Goal: Task Accomplishment & Management: Manage account settings

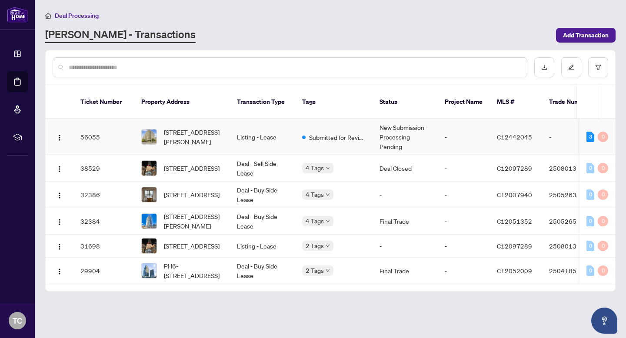
click at [265, 139] on td "Listing - Lease" at bounding box center [262, 137] width 65 height 36
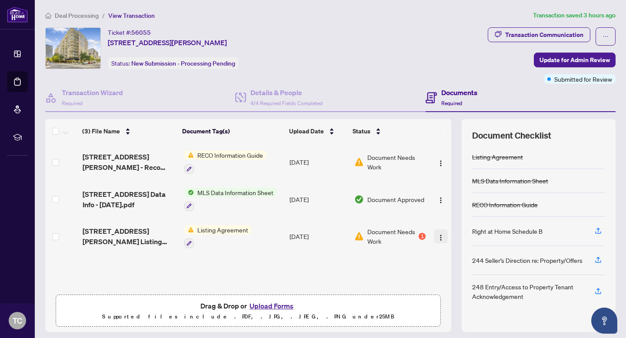
click at [441, 236] on img "button" at bounding box center [440, 237] width 7 height 7
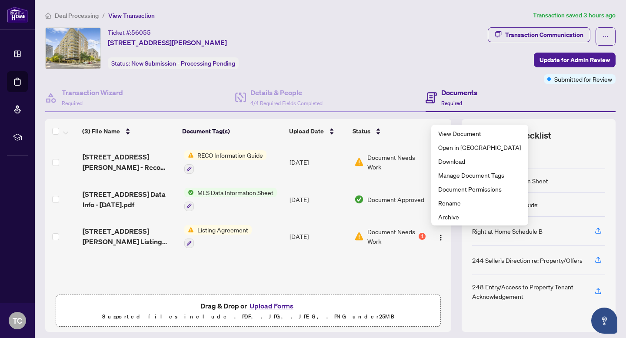
click at [591, 149] on div "Listing Agreement" at bounding box center [538, 157] width 133 height 24
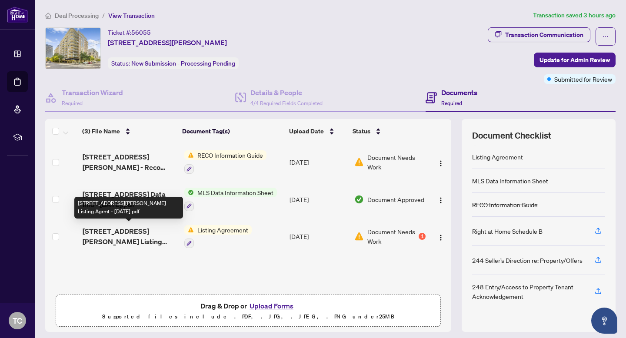
click at [155, 235] on span "[STREET_ADDRESS][PERSON_NAME] Listing Agrmt - [DATE].pdf" at bounding box center [130, 236] width 94 height 21
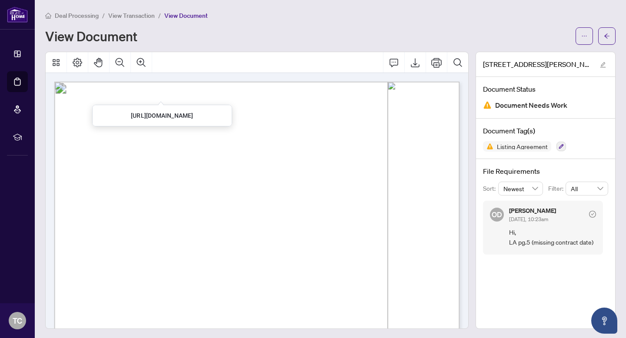
click at [139, 17] on span "View Transaction" at bounding box center [131, 16] width 47 height 8
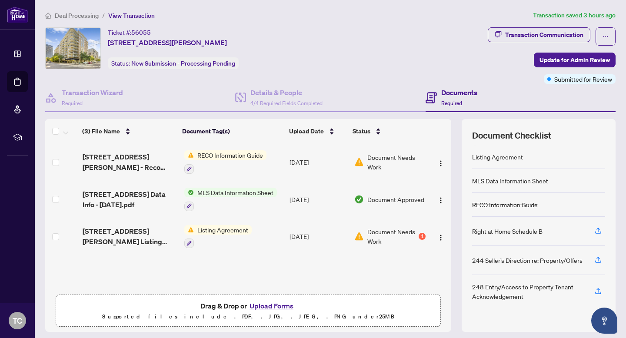
click at [267, 305] on button "Upload Forms" at bounding box center [271, 305] width 49 height 11
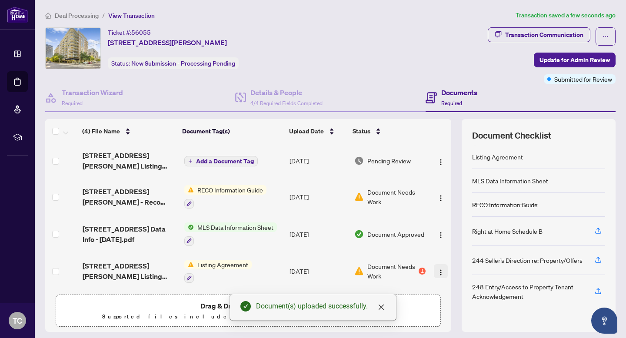
click at [438, 270] on img "button" at bounding box center [440, 272] width 7 height 7
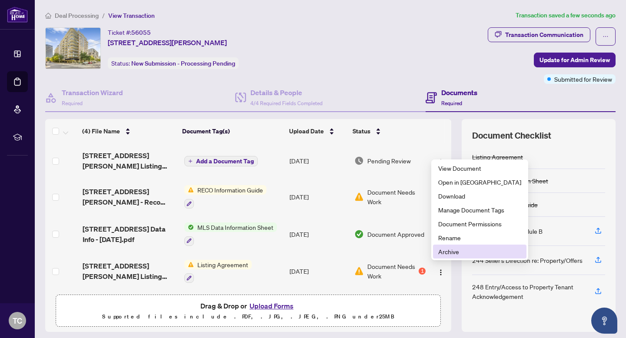
click at [444, 252] on span "Archive" at bounding box center [479, 252] width 83 height 10
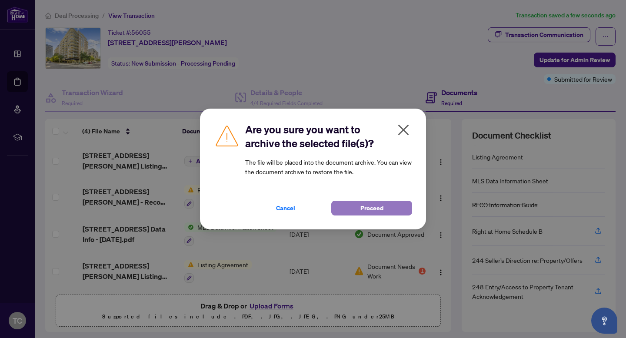
click at [373, 205] on span "Proceed" at bounding box center [372, 208] width 23 height 14
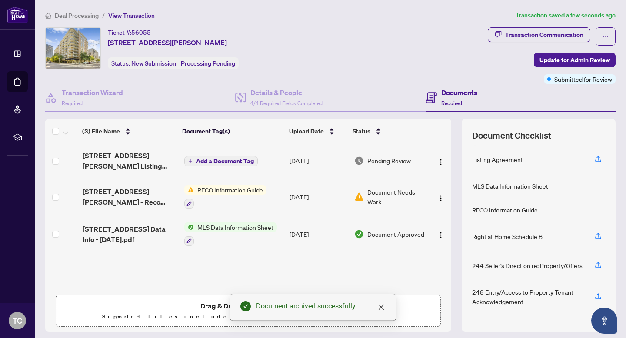
click at [247, 158] on span "Add a Document Tag" at bounding box center [225, 161] width 58 height 6
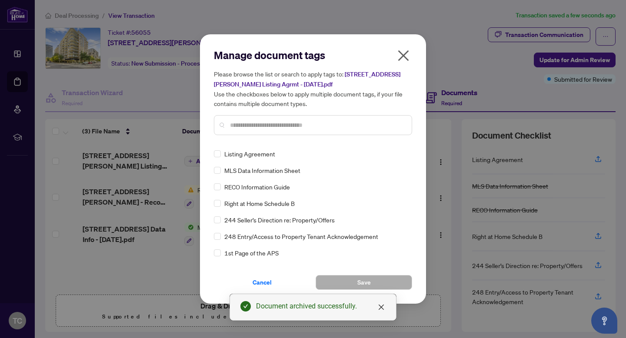
click at [262, 143] on div "Manage document tags Please browse the list or search to apply tags to: [STREET…" at bounding box center [313, 169] width 198 height 242
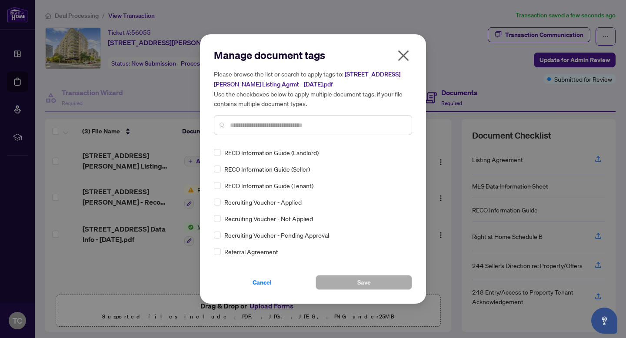
scroll to position [1498, 0]
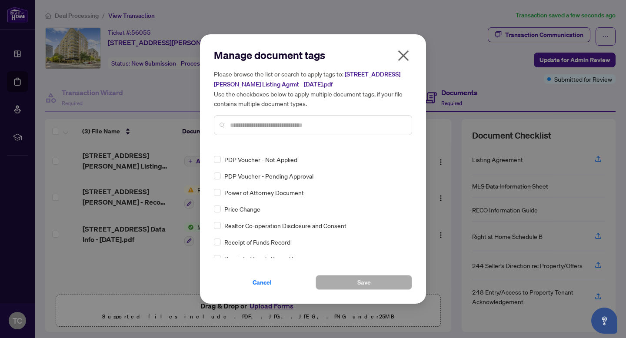
click at [241, 128] on input "text" at bounding box center [317, 125] width 175 height 10
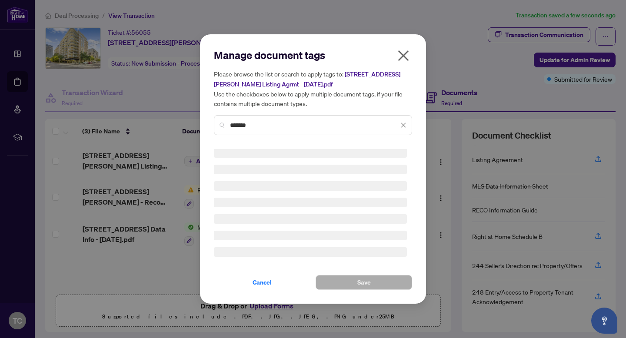
scroll to position [0, 0]
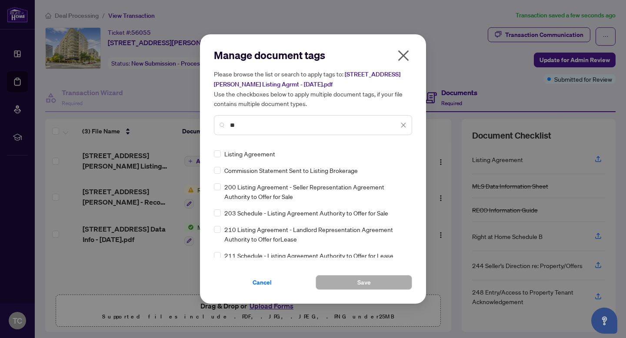
type input "*"
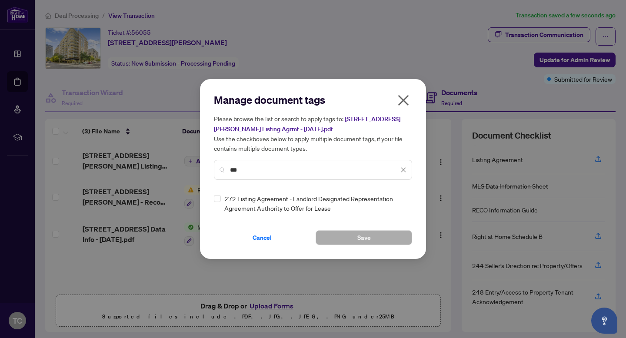
type input "***"
click at [348, 237] on button "Save" at bounding box center [364, 237] width 97 height 15
